Goal: Check status: Check status

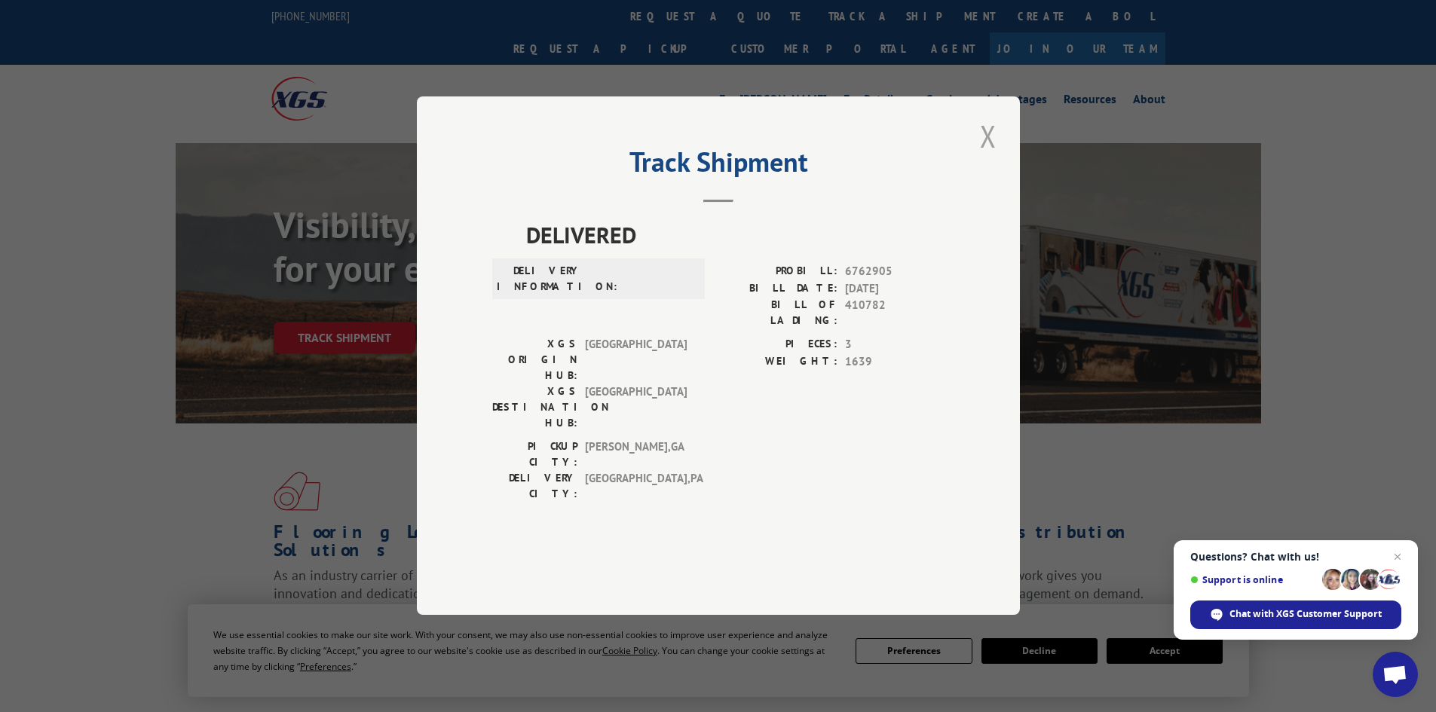
click at [993, 157] on button "Close modal" at bounding box center [988, 135] width 26 height 41
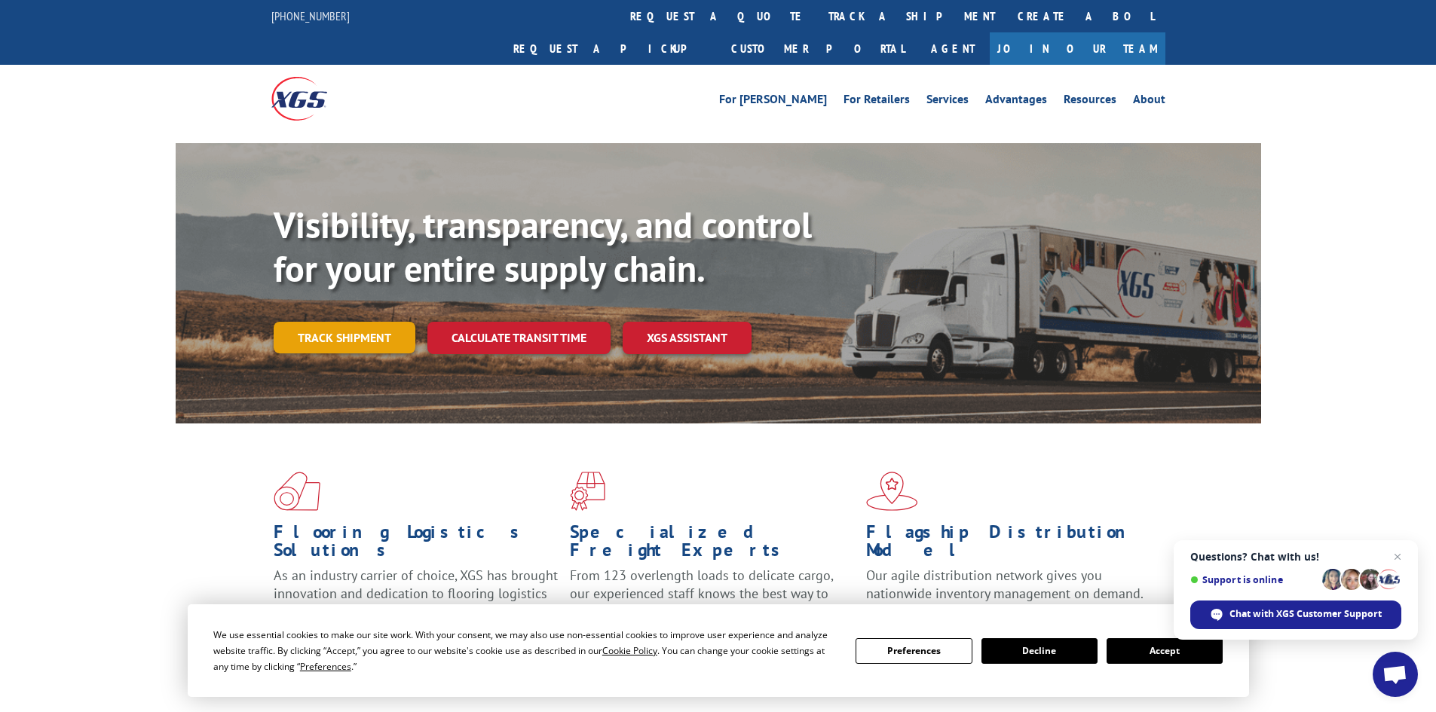
click at [312, 322] on link "Track shipment" at bounding box center [345, 338] width 142 height 32
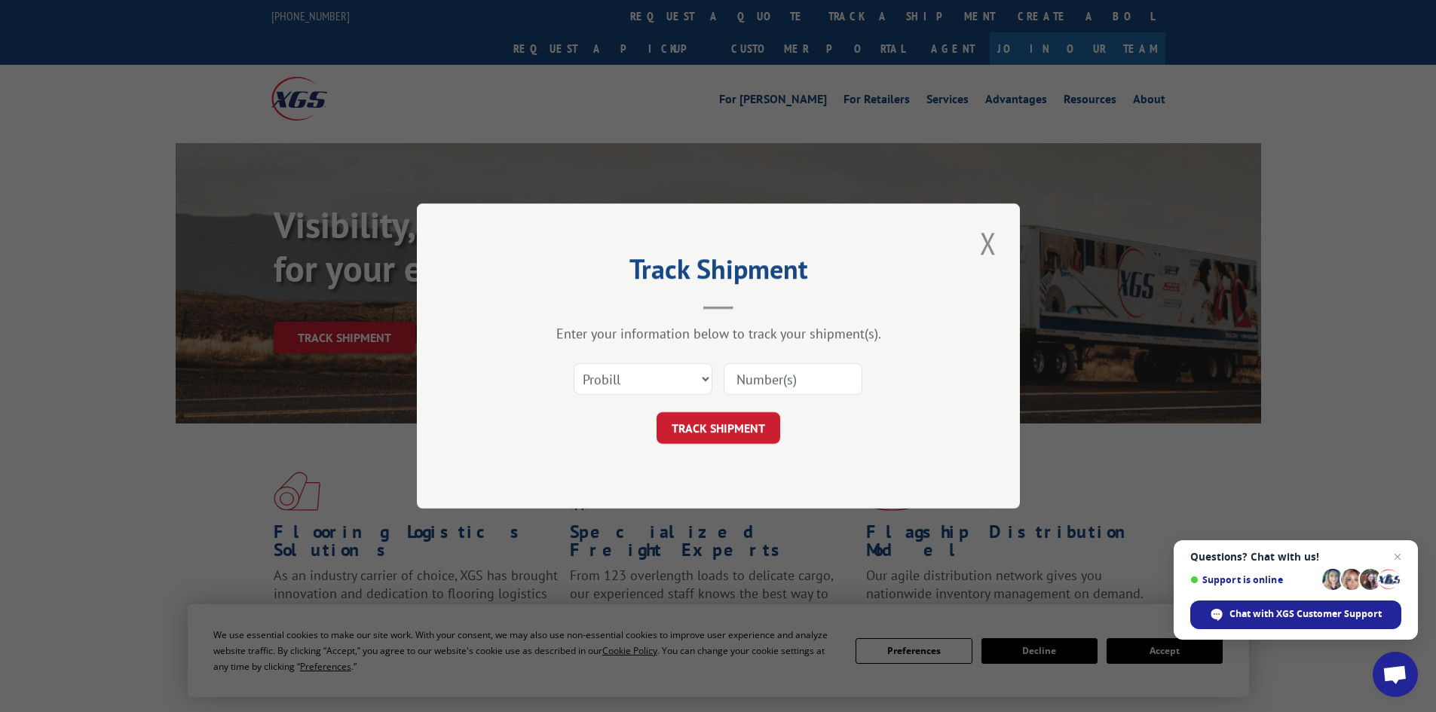
paste input "6762905"
type input "6762905"
click at [735, 430] on button "TRACK SHIPMENT" at bounding box center [719, 428] width 124 height 32
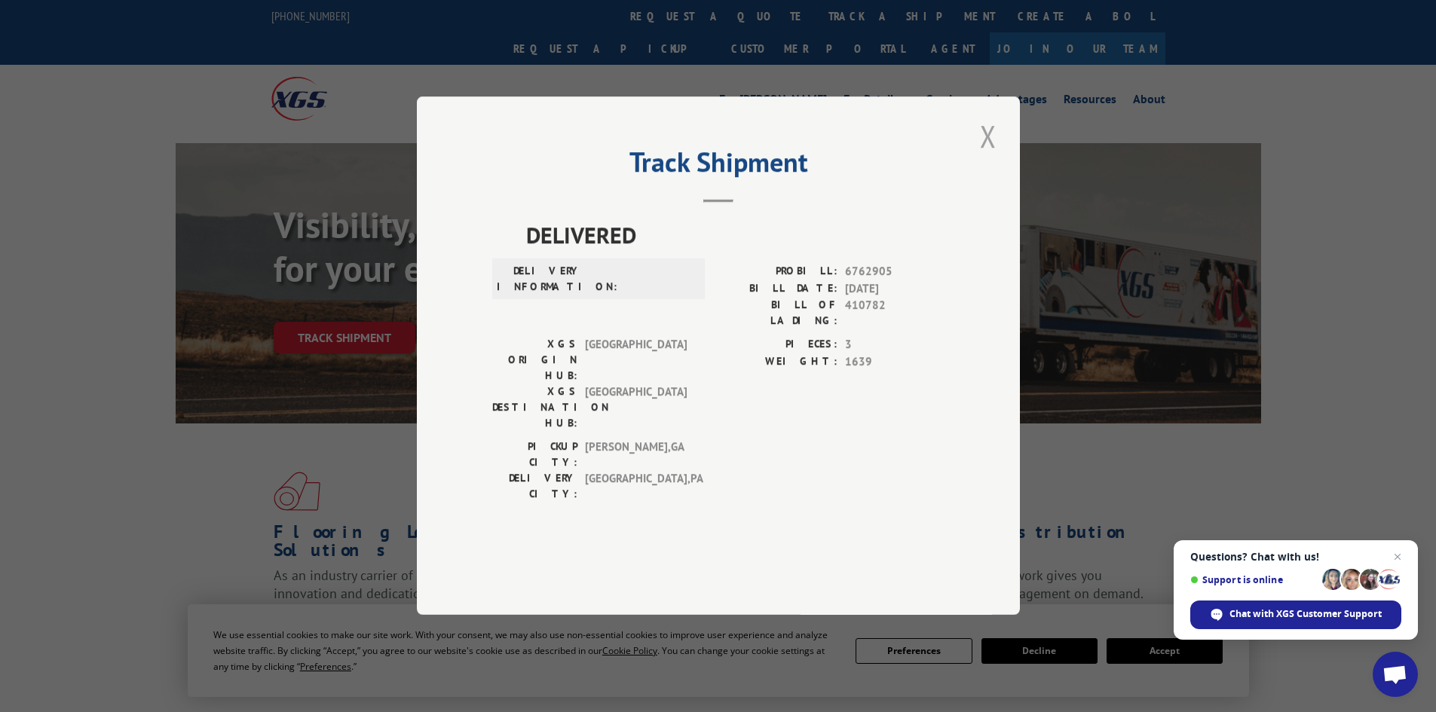
click at [985, 157] on button "Close modal" at bounding box center [988, 135] width 26 height 41
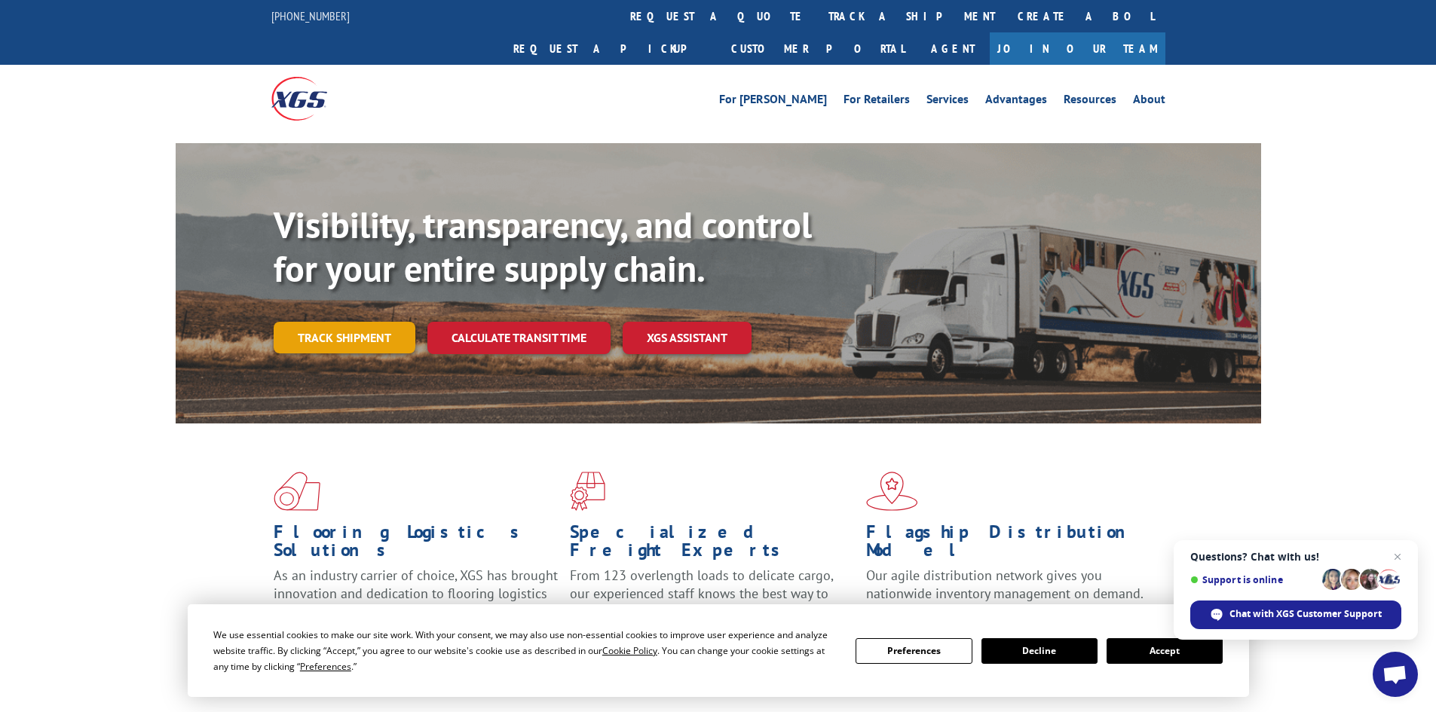
click at [369, 322] on link "Track shipment" at bounding box center [345, 338] width 142 height 32
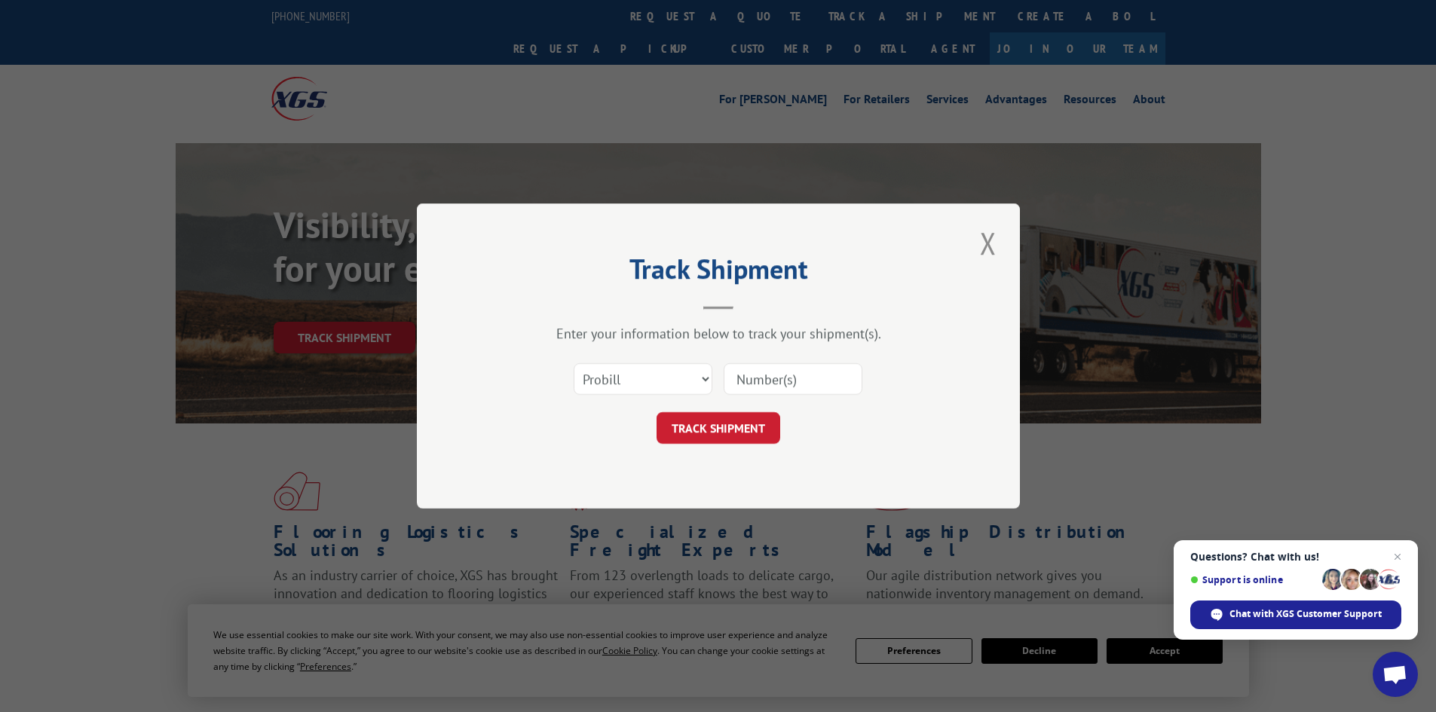
click at [799, 373] on input at bounding box center [793, 379] width 139 height 32
paste input "6762905"
type input "6762905"
click at [718, 429] on button "TRACK SHIPMENT" at bounding box center [719, 428] width 124 height 32
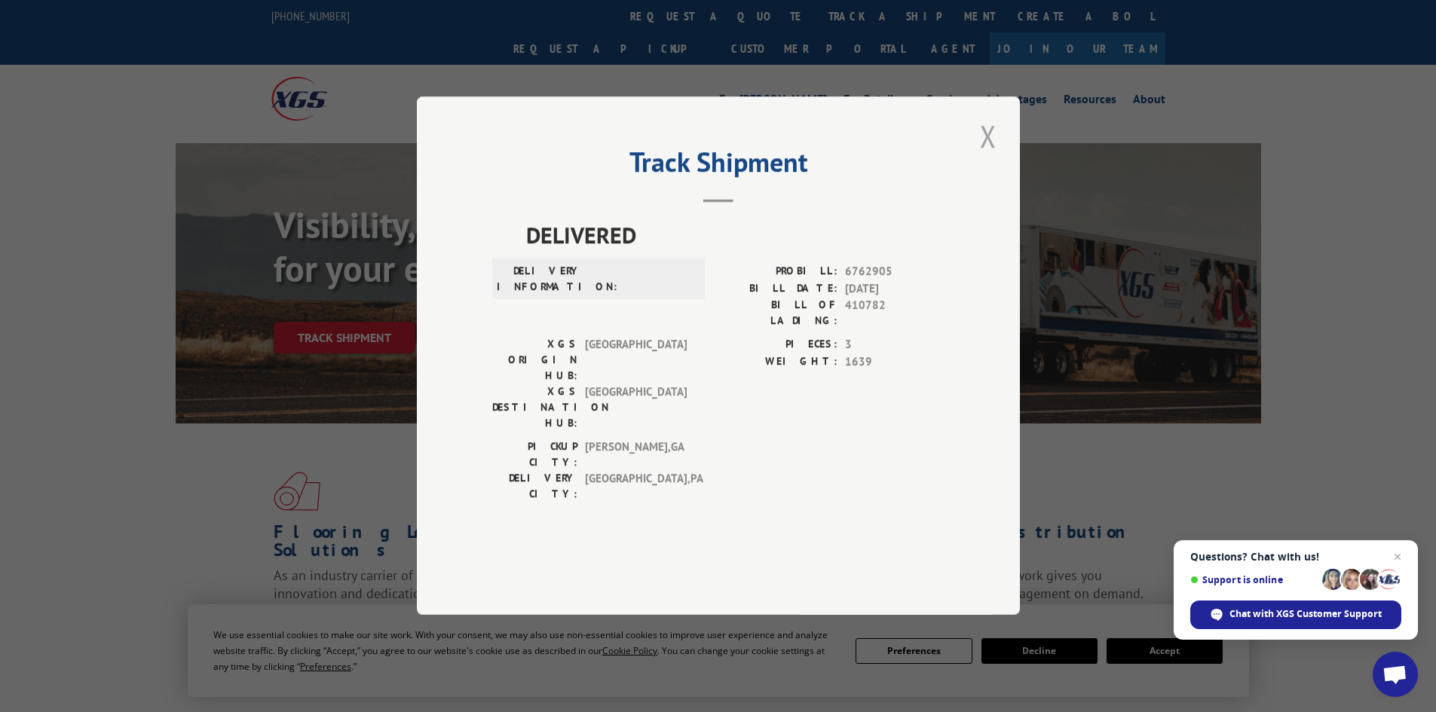
click at [985, 157] on button "Close modal" at bounding box center [988, 135] width 26 height 41
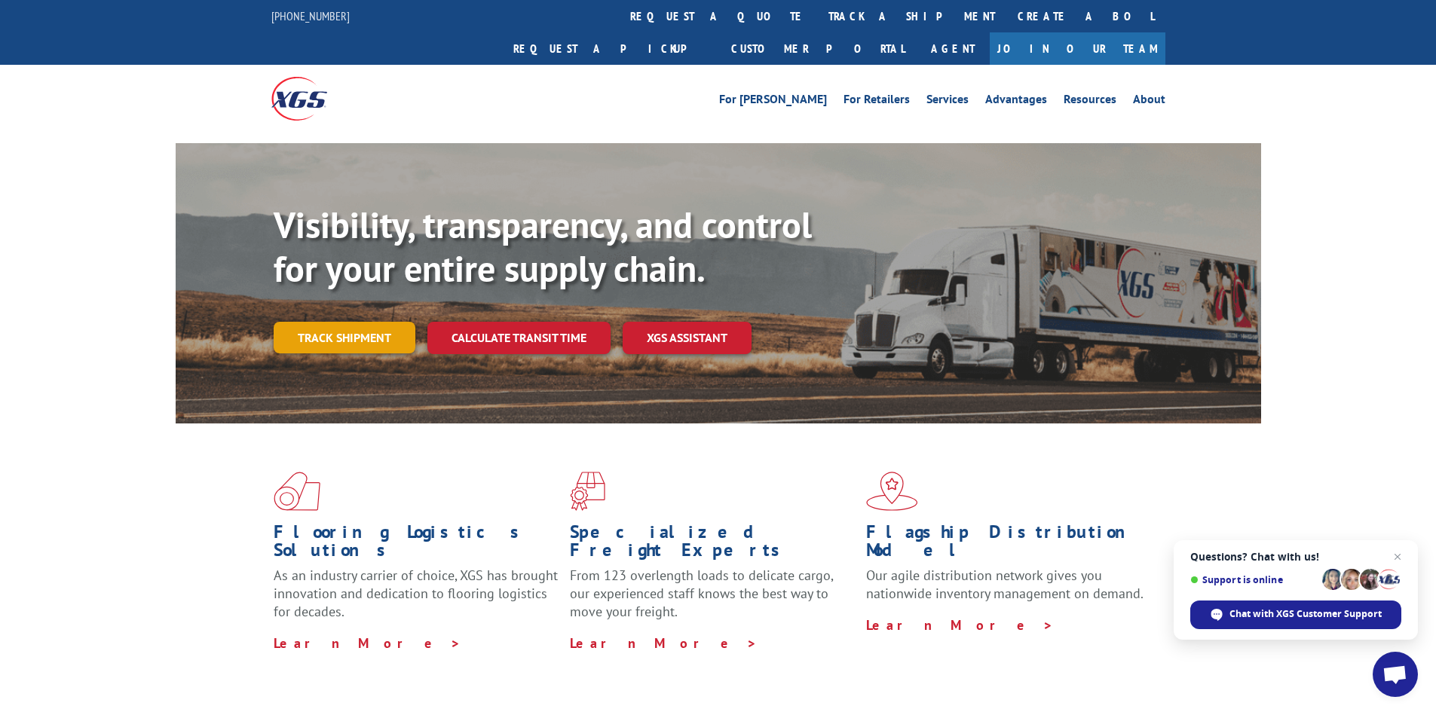
click at [317, 322] on link "Track shipment" at bounding box center [345, 338] width 142 height 32
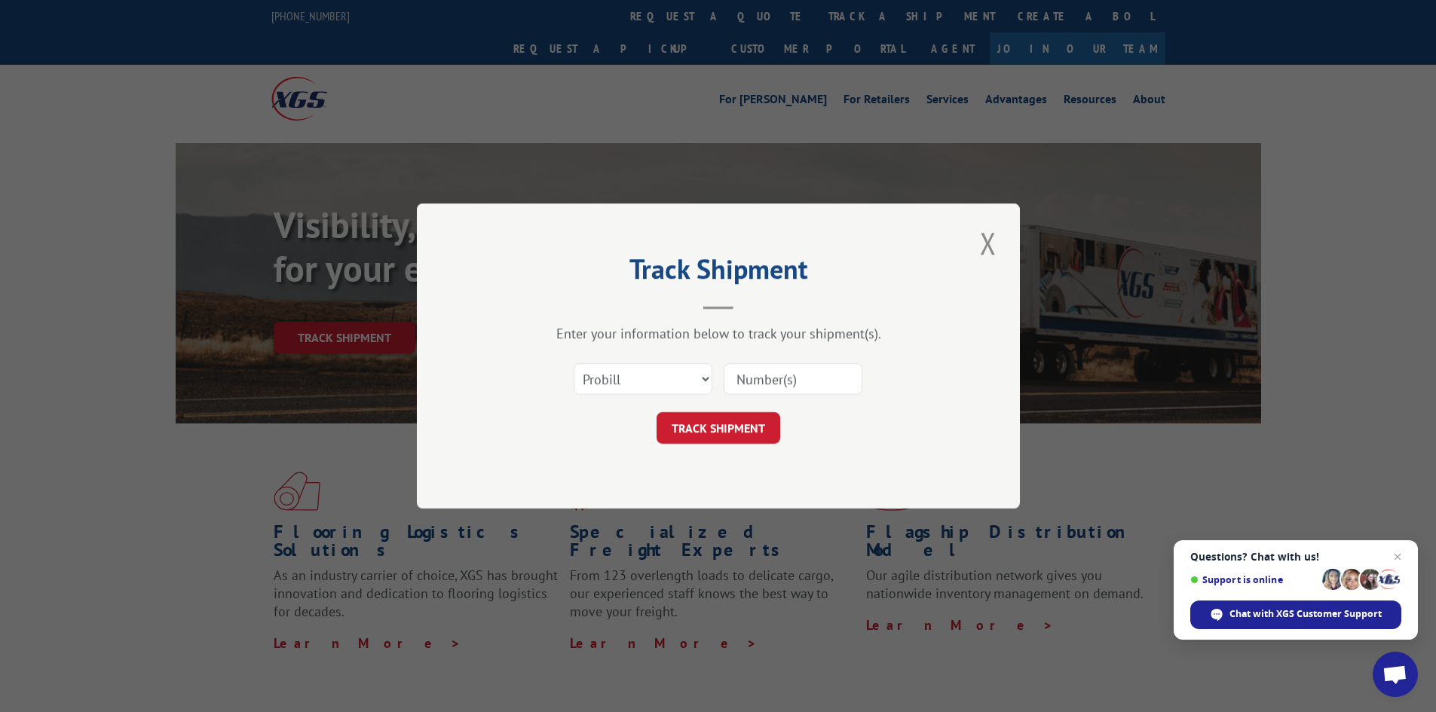
paste input "6762905"
type input "6762905"
click at [751, 428] on button "TRACK SHIPMENT" at bounding box center [719, 428] width 124 height 32
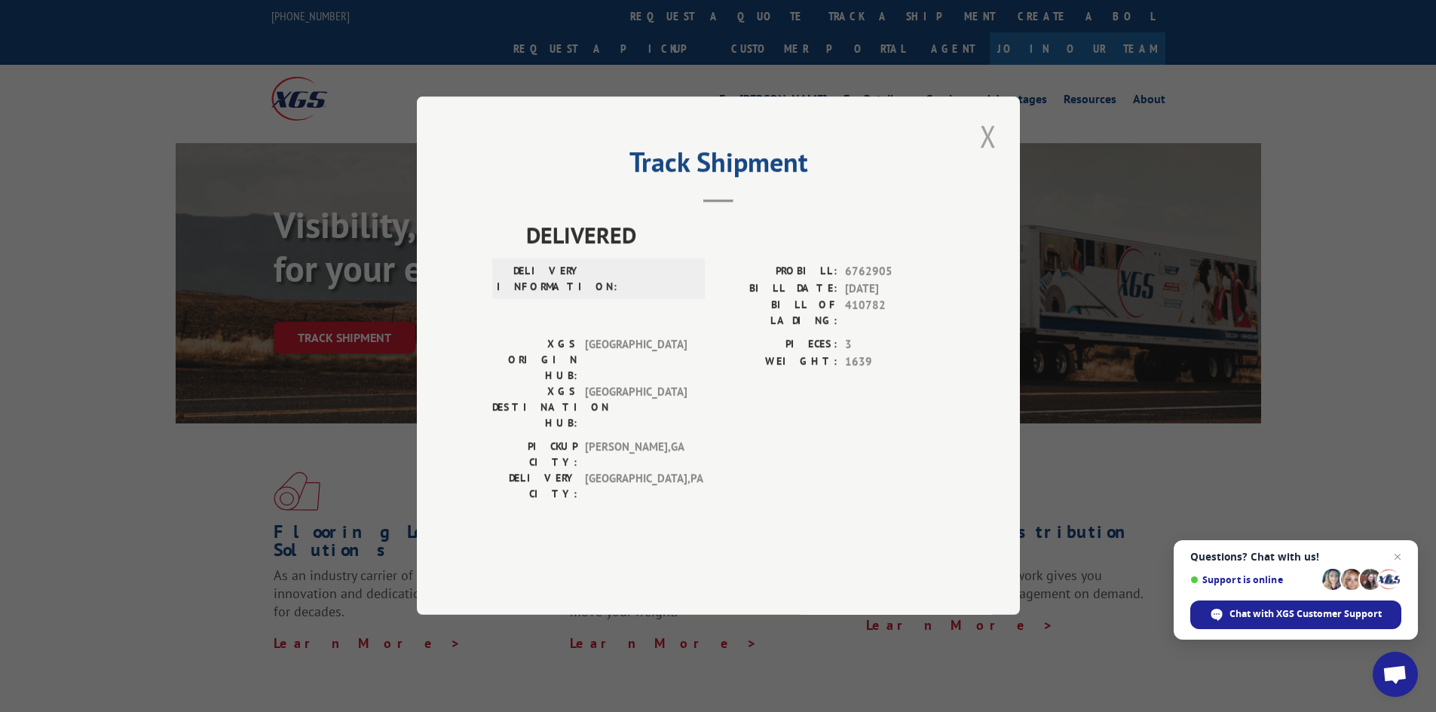
click at [987, 157] on button "Close modal" at bounding box center [988, 135] width 26 height 41
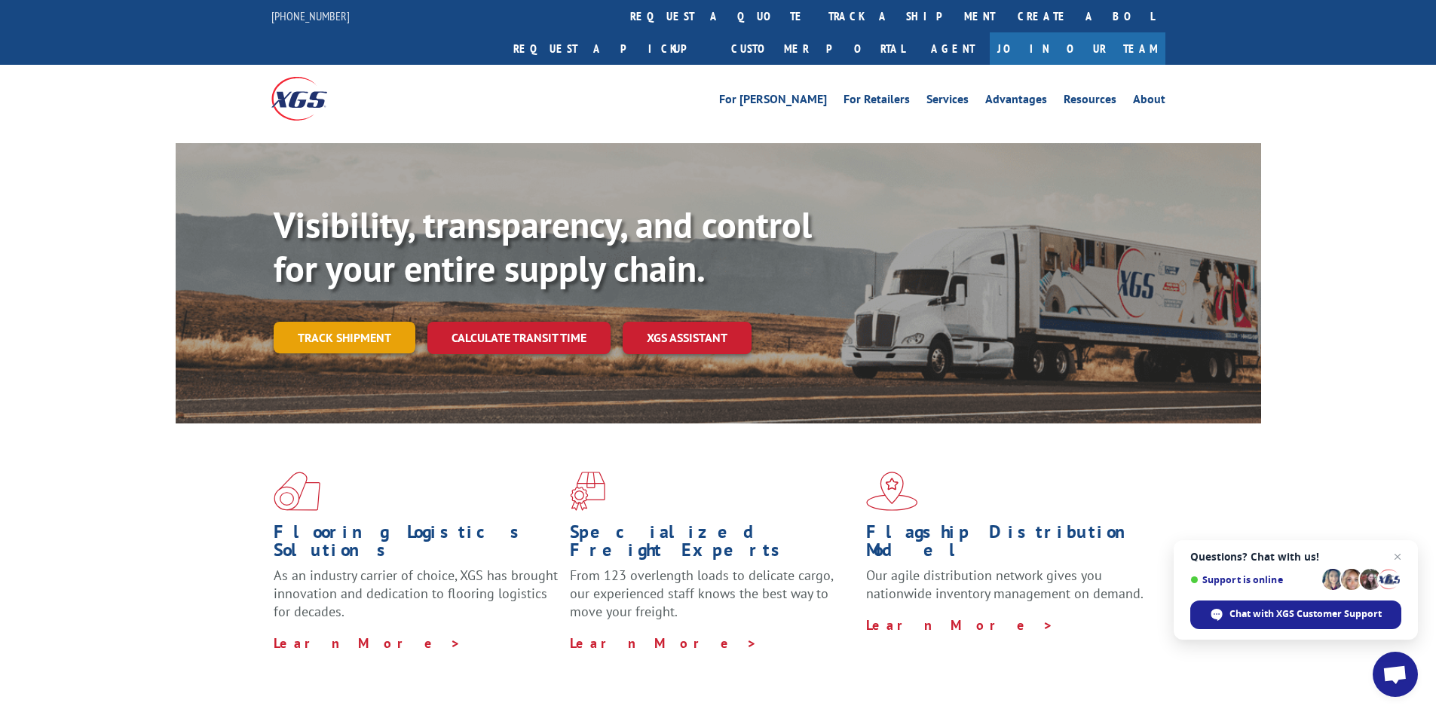
click at [317, 322] on link "Track shipment" at bounding box center [345, 338] width 142 height 32
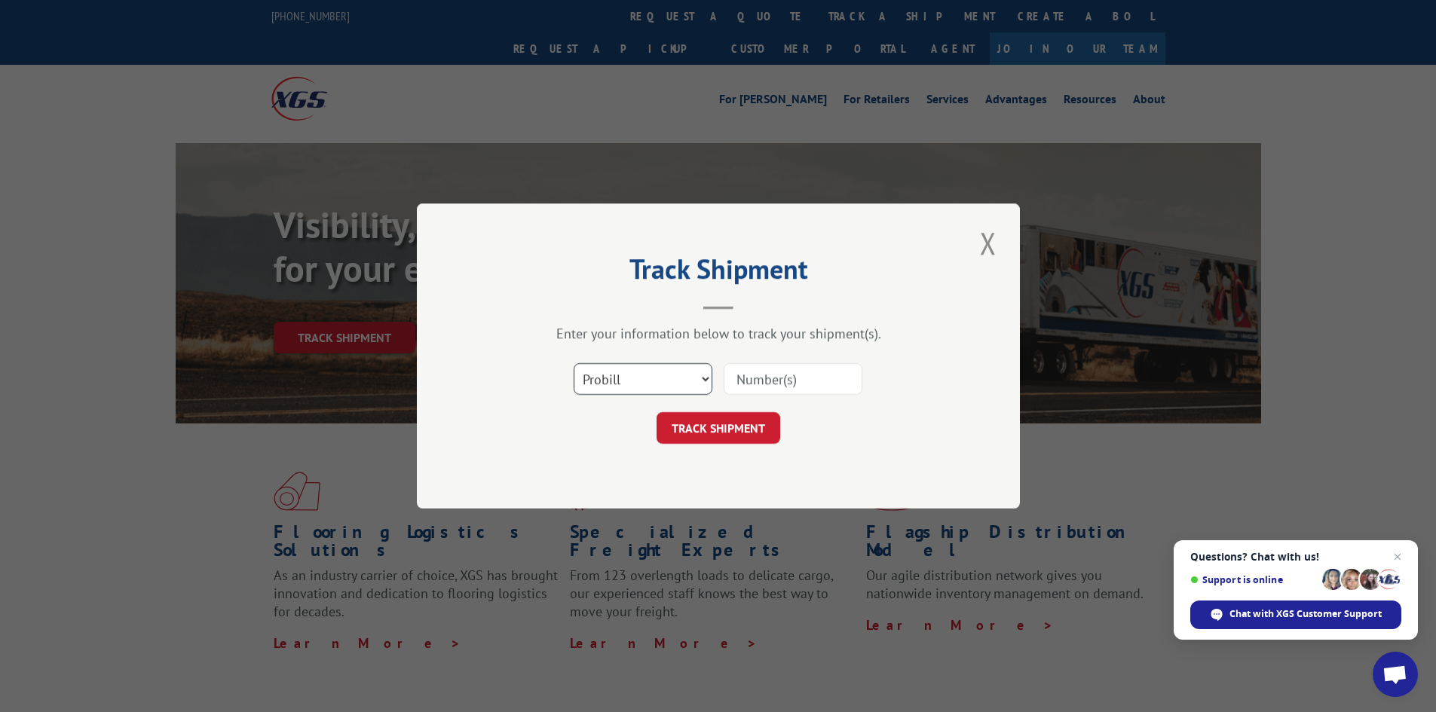
click at [645, 368] on select "Select category... Probill BOL PO" at bounding box center [643, 379] width 139 height 32
select select "bol"
click at [574, 363] on select "Select category... Probill BOL PO" at bounding box center [643, 379] width 139 height 32
paste input "6762905"
type input "6762905"
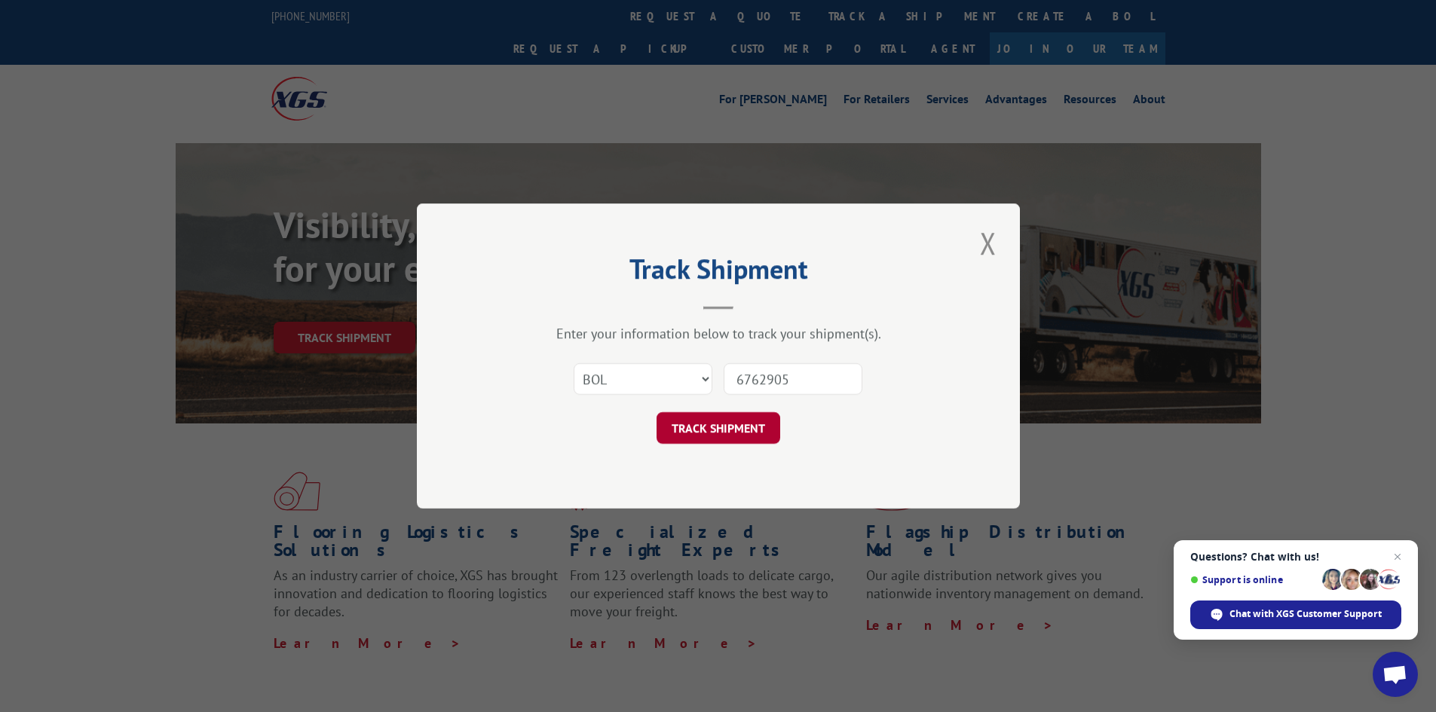
click at [724, 430] on button "TRACK SHIPMENT" at bounding box center [719, 428] width 124 height 32
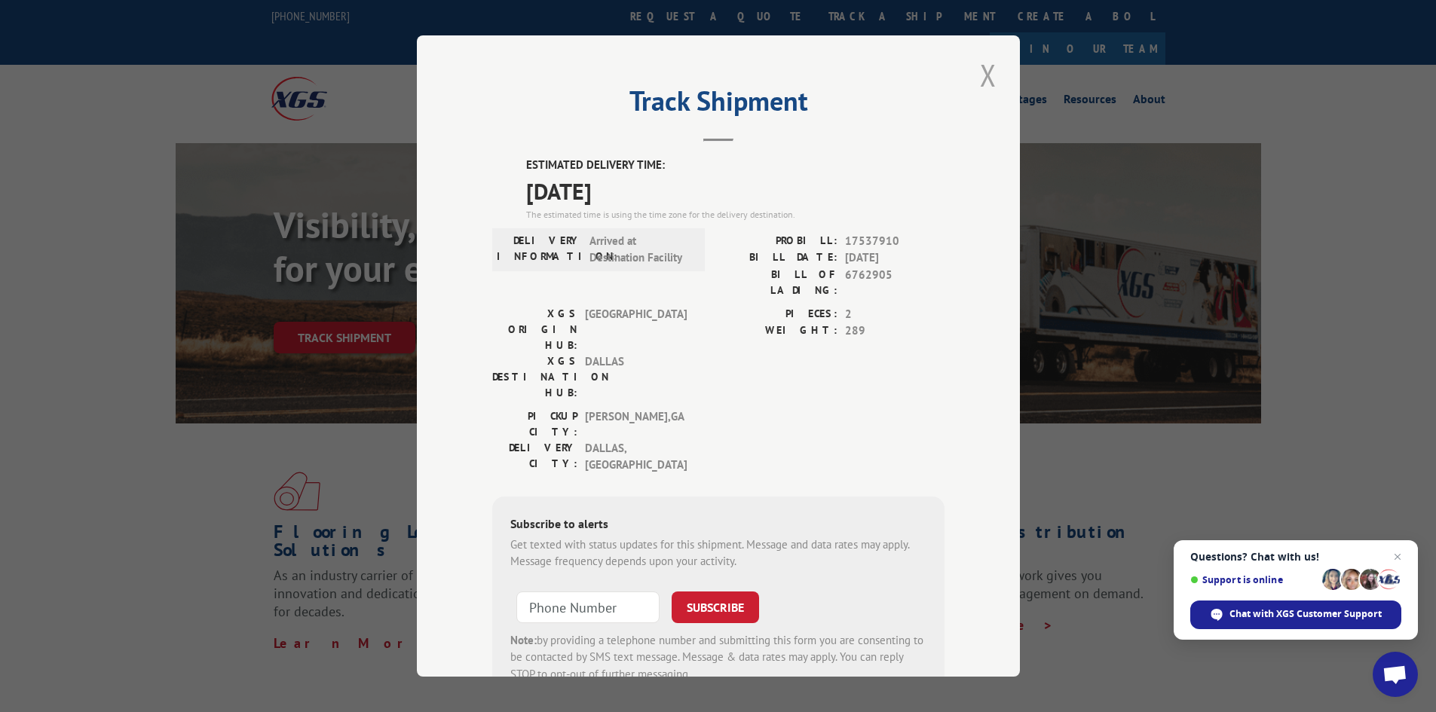
click at [982, 78] on button "Close modal" at bounding box center [988, 74] width 26 height 41
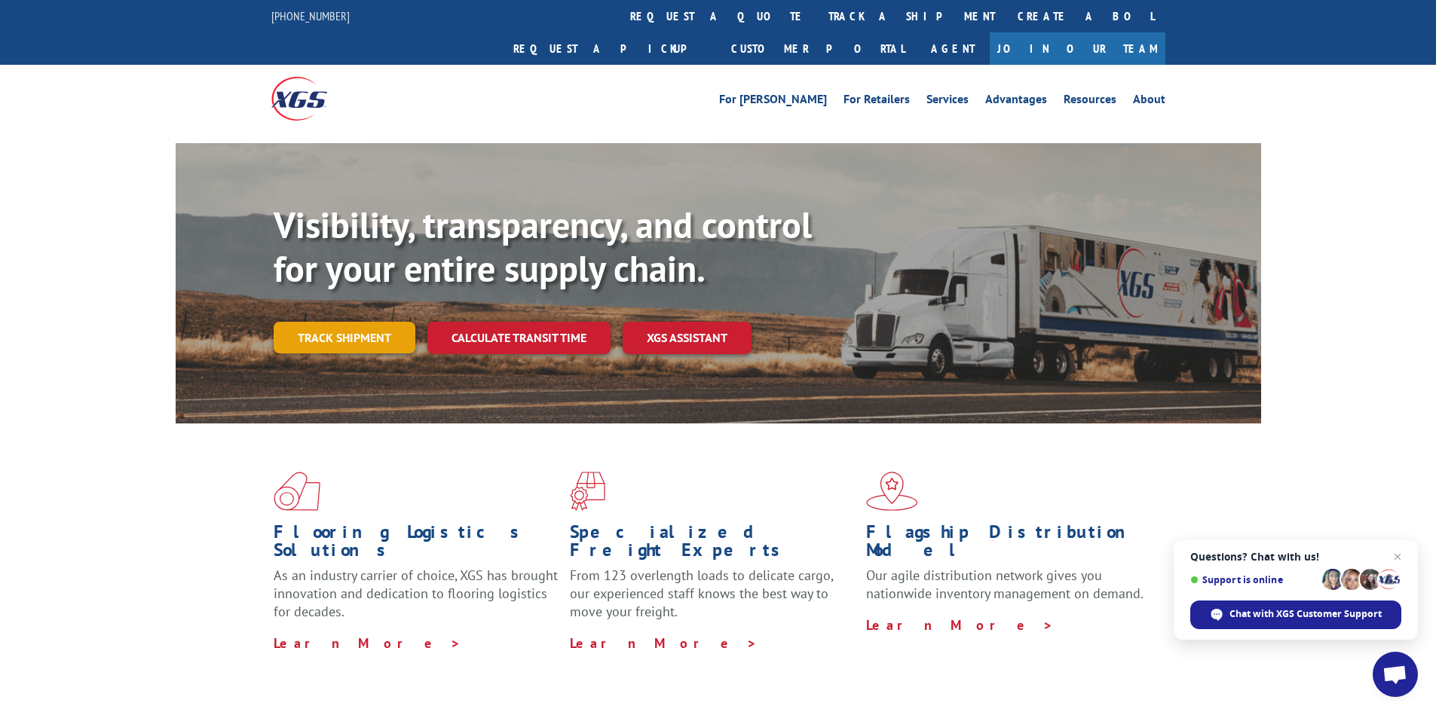
click at [320, 322] on link "Track shipment" at bounding box center [345, 338] width 142 height 32
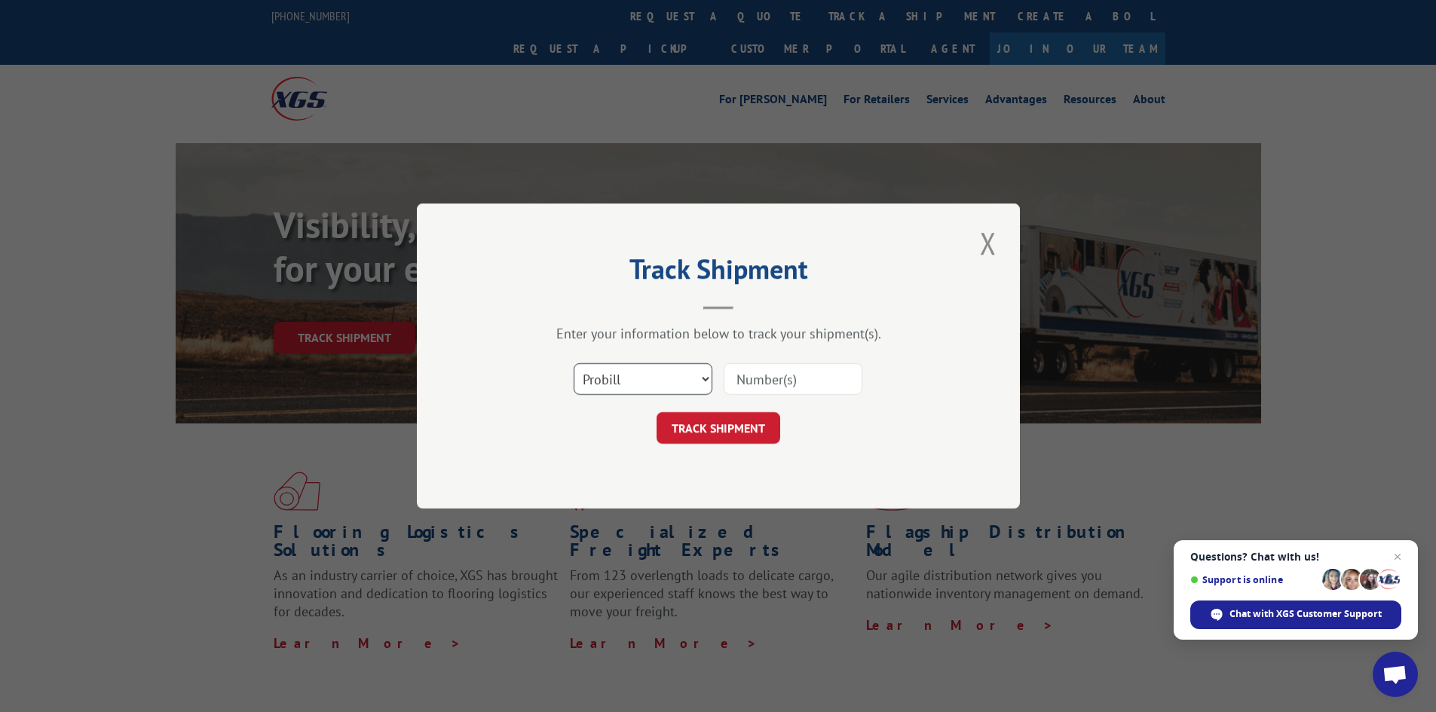
click at [624, 384] on select "Select category... Probill BOL PO" at bounding box center [643, 379] width 139 height 32
select select "bol"
click at [574, 363] on select "Select category... Probill BOL PO" at bounding box center [643, 379] width 139 height 32
click at [788, 384] on input at bounding box center [793, 379] width 139 height 32
type input "6762905"
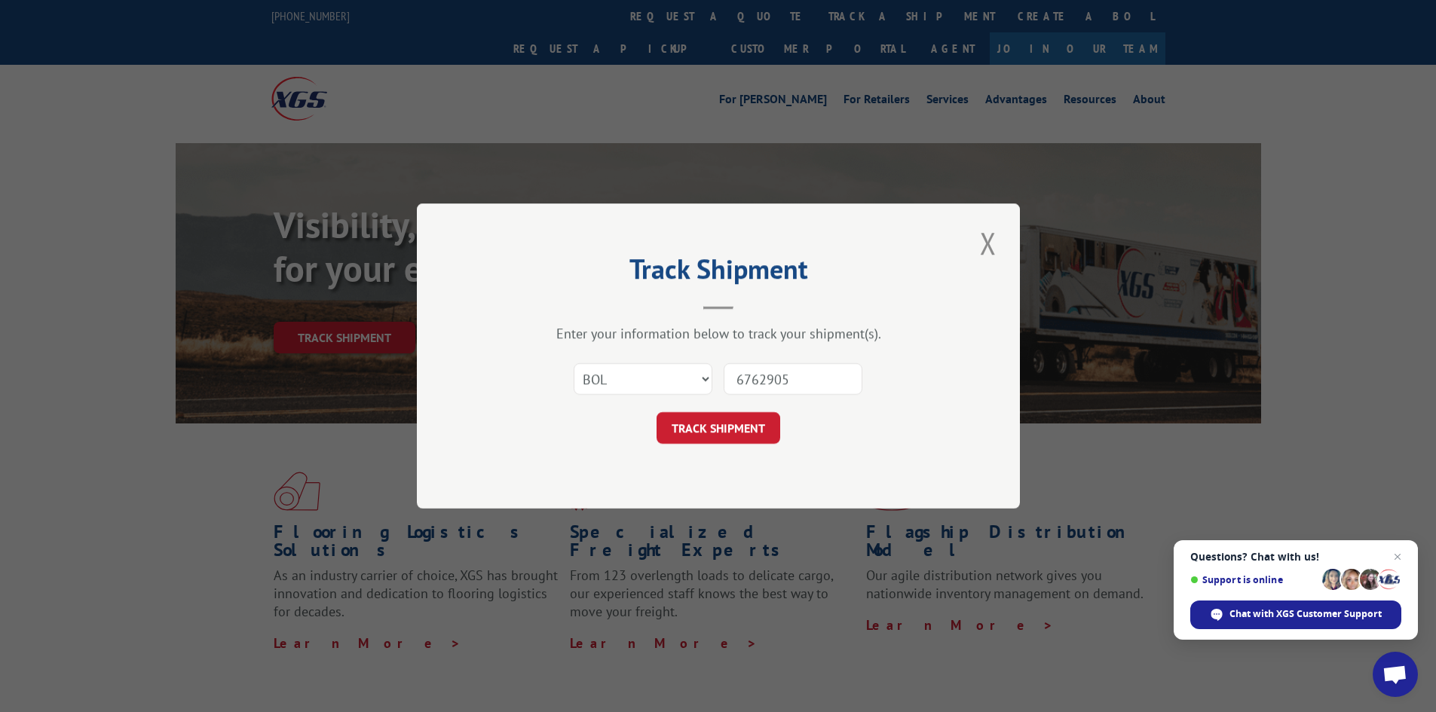
click button "TRACK SHIPMENT" at bounding box center [719, 428] width 124 height 32
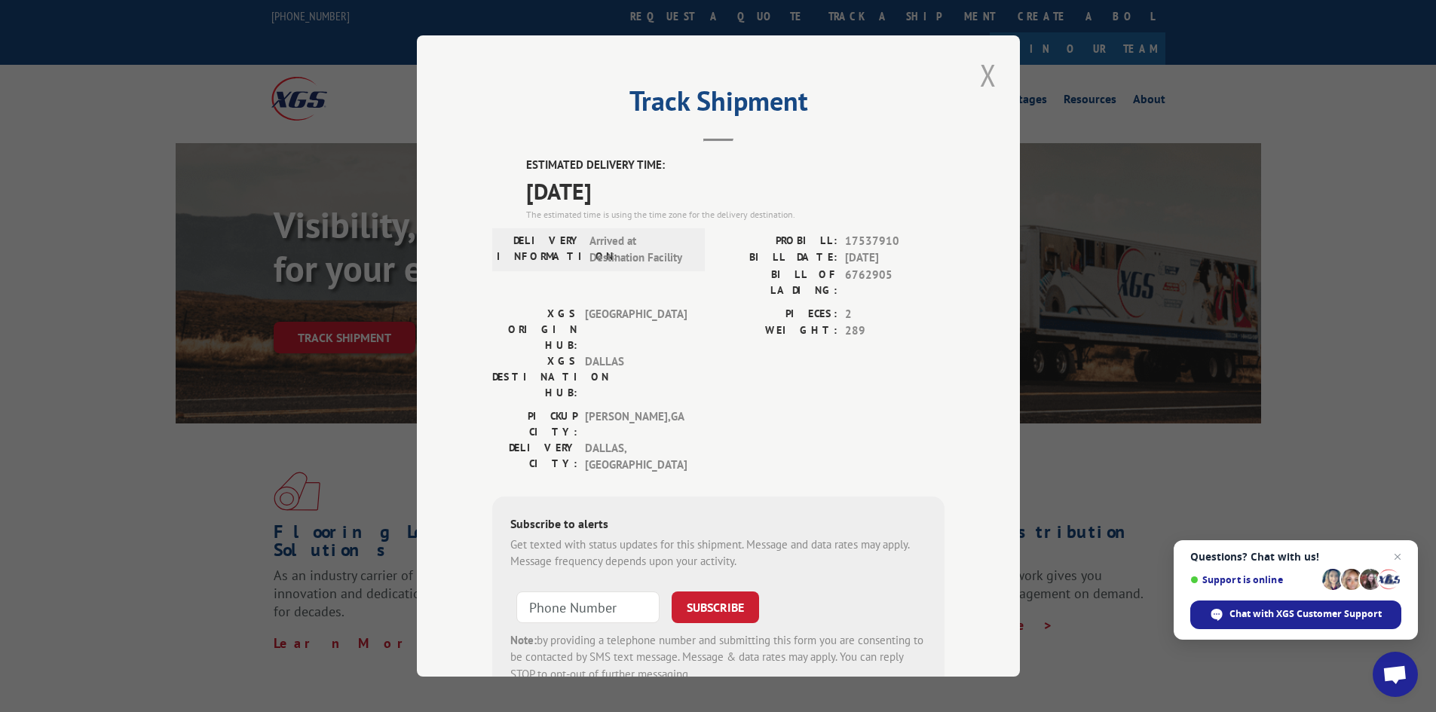
click at [982, 76] on button "Close modal" at bounding box center [988, 74] width 26 height 41
